Goal: Task Accomplishment & Management: Use online tool/utility

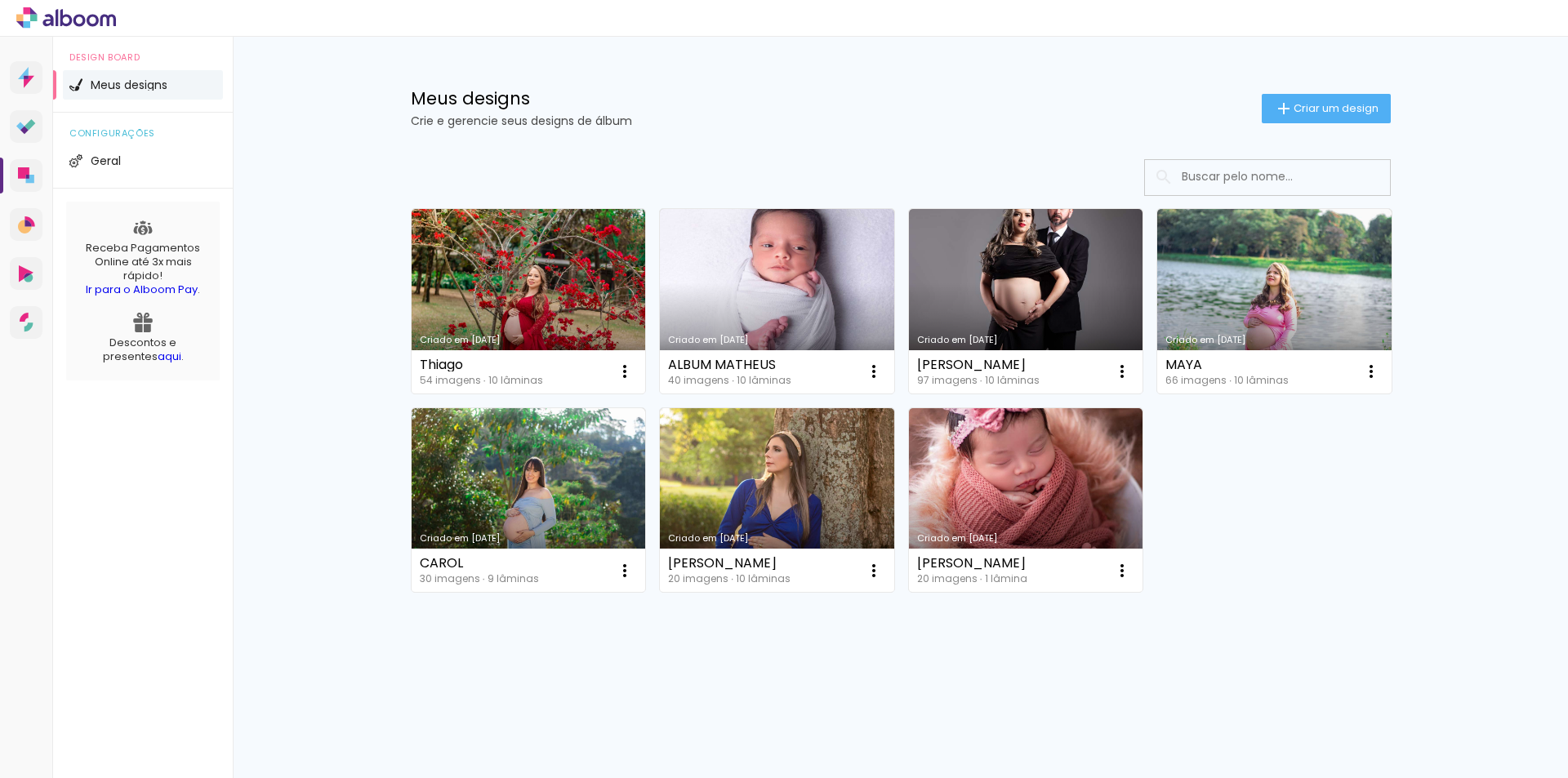
drag, startPoint x: 1344, startPoint y: 509, endPoint x: 1178, endPoint y: 44, distance: 493.7
click at [1344, 508] on div "Criado em 24/09/25 Thiago 54 imagens ∙ 10 lâminas Abrir Fazer uma cópia Excluir…" at bounding box center [901, 399] width 995 height 398
click at [1416, 586] on div "Criado em 24/09/25 Thiago 54 imagens ∙ 10 lâminas Abrir Fazer uma cópia Excluir…" at bounding box center [901, 444] width 1062 height 602
click at [931, 134] on div "Meus designs Crie e gerencie seus designs de álbum Criar um design" at bounding box center [901, 90] width 1062 height 106
click at [1348, 112] on span "Criar um design" at bounding box center [1335, 108] width 85 height 11
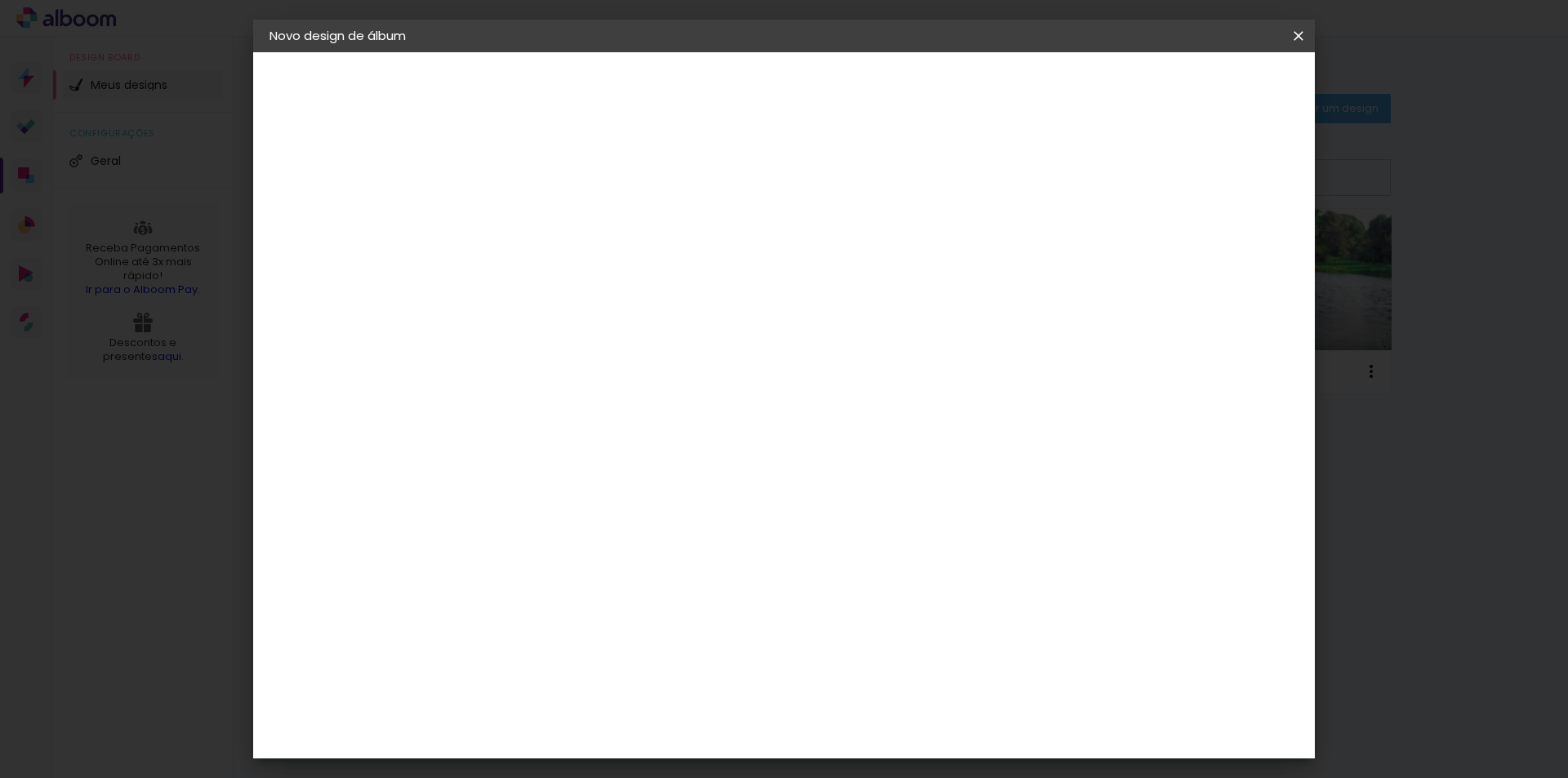
click at [537, 218] on input at bounding box center [537, 219] width 0 height 25
type input "teste"
type paper-input "teste"
click at [0, 0] on slot "Avançar" at bounding box center [0, 0] width 0 height 0
click at [843, 257] on paper-item "Tamanho Livre" at bounding box center [764, 248] width 157 height 36
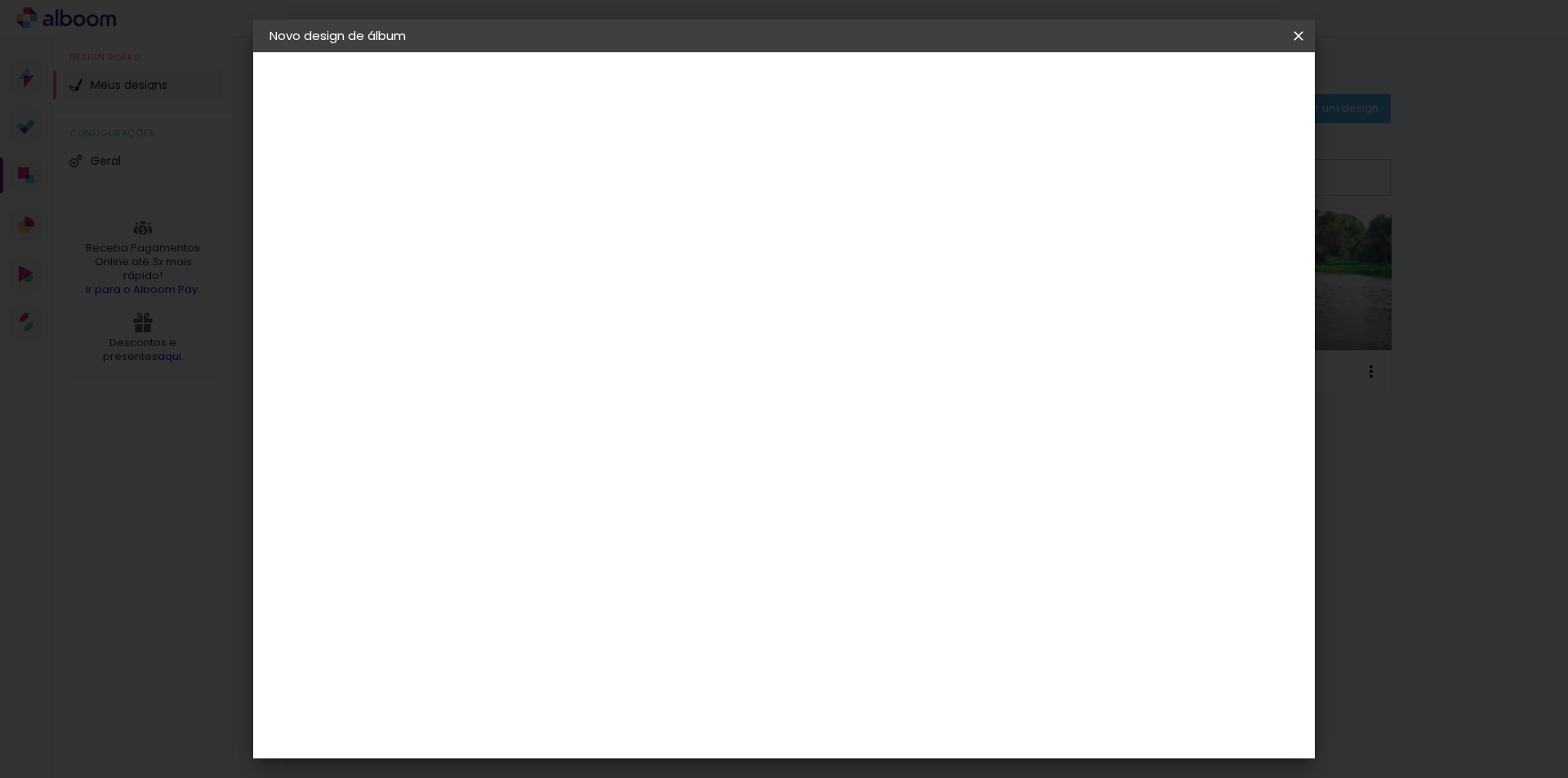
click at [0, 0] on slot "Tamanho Livre" at bounding box center [0, 0] width 0 height 0
click at [0, 0] on slot "Avançar" at bounding box center [0, 0] width 0 height 0
drag, startPoint x: 886, startPoint y: 680, endPoint x: 862, endPoint y: 681, distance: 24.0
click at [862, 681] on input "60" at bounding box center [874, 681] width 43 height 24
type input "50"
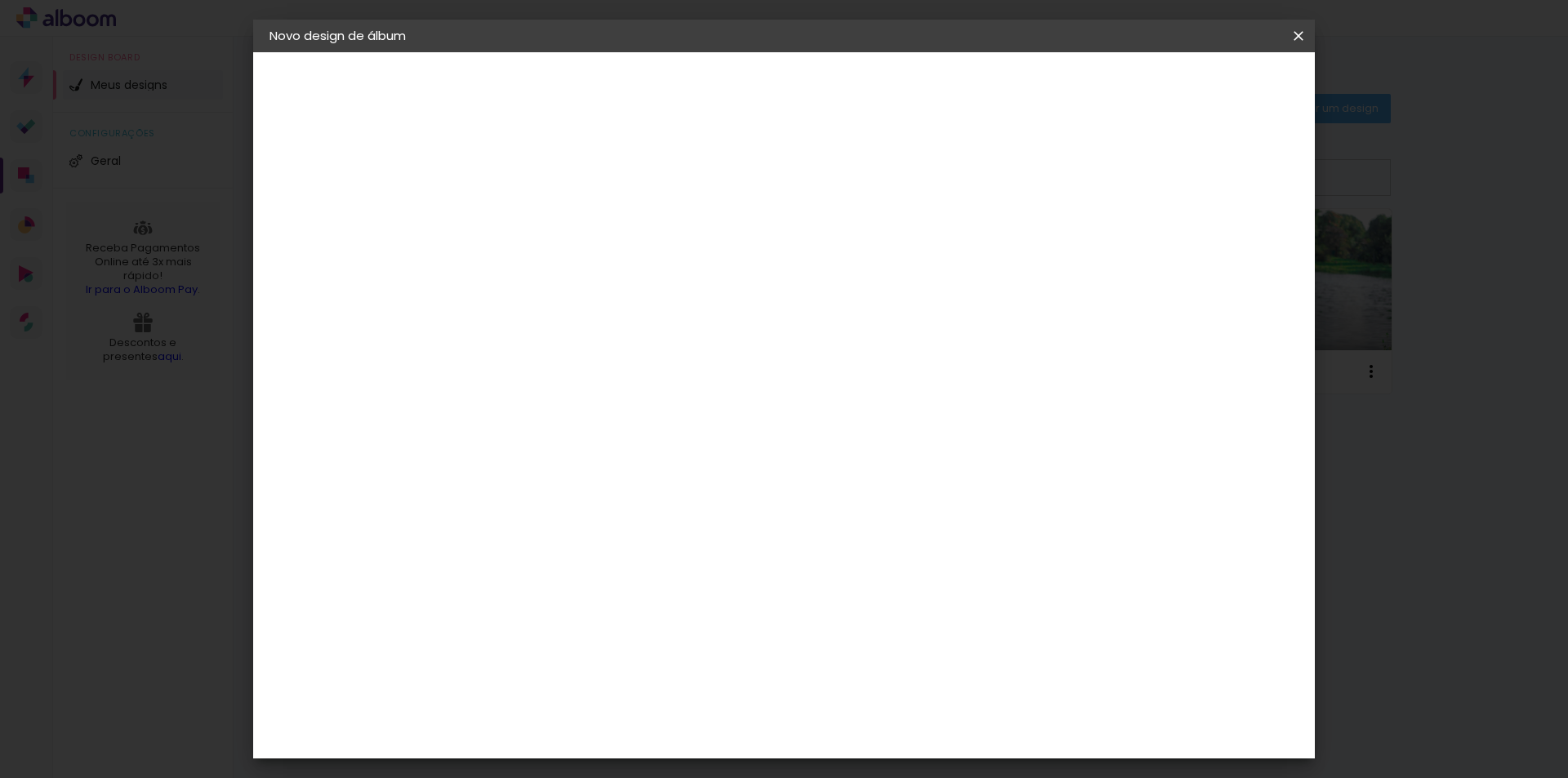
type paper-input "50"
click at [493, 494] on input "30" at bounding box center [485, 496] width 43 height 24
type input "20"
type paper-input "20"
click at [1196, 81] on span "Iniciar design" at bounding box center [1159, 87] width 75 height 12
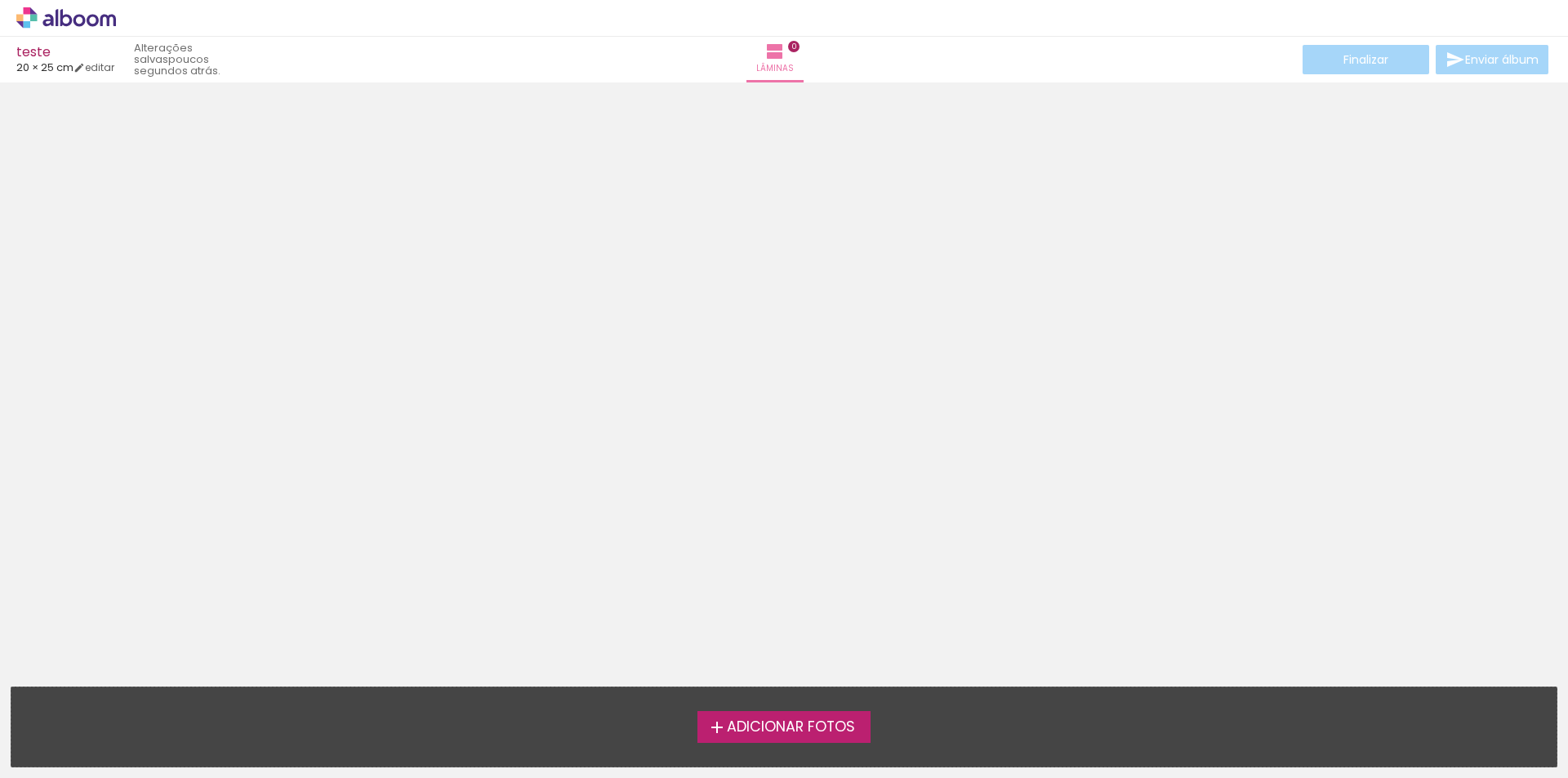
click at [800, 727] on span "Adicionar Fotos" at bounding box center [791, 728] width 128 height 15
click at [0, 0] on input "file" at bounding box center [0, 0] width 0 height 0
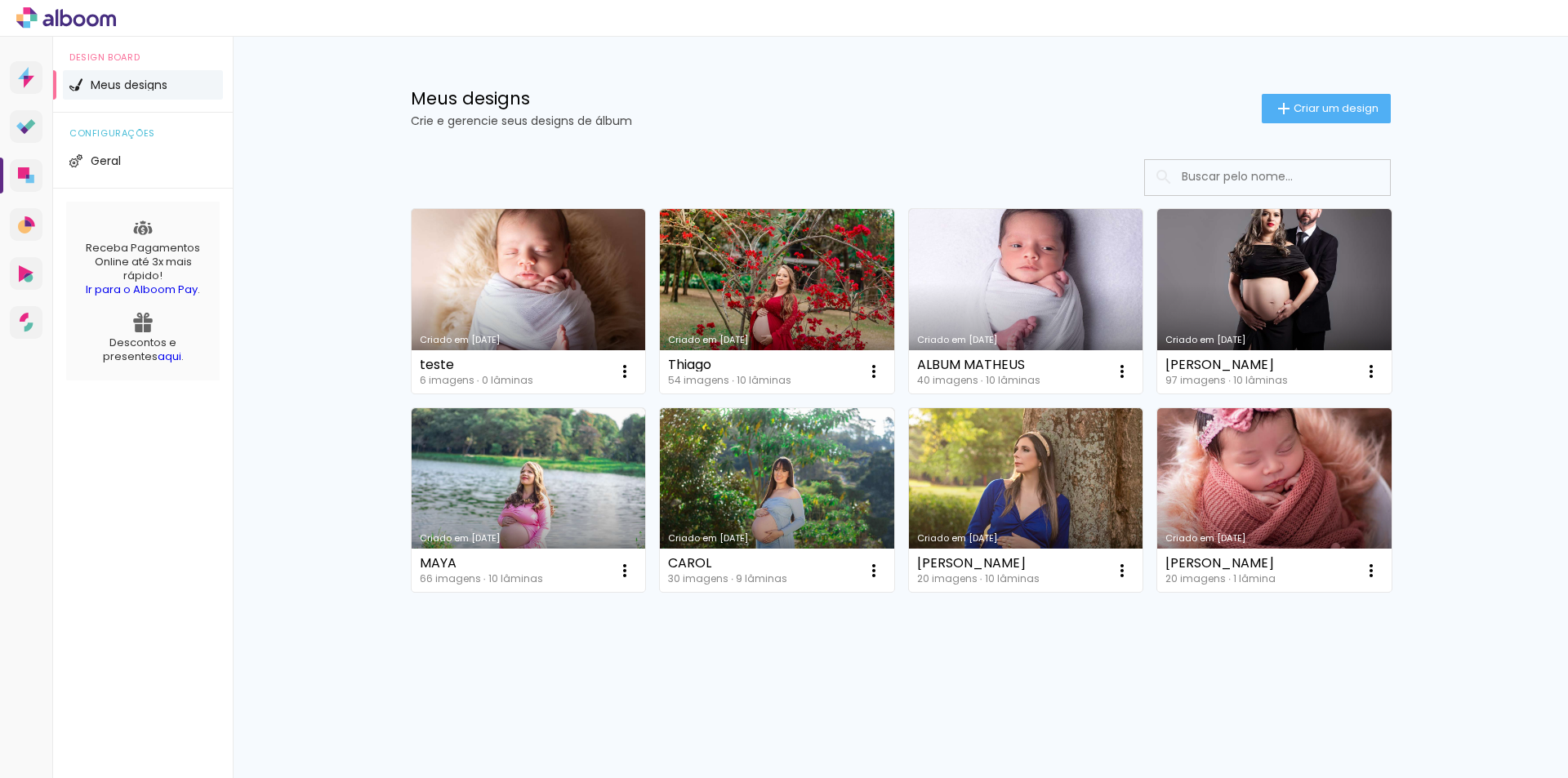
click at [825, 126] on p "Crie e gerencie seus designs de álbum" at bounding box center [836, 121] width 851 height 12
click at [870, 77] on div "Meus designs Crie e gerencie seus designs de álbum Criar um design" at bounding box center [901, 90] width 1062 height 106
